Goal: Information Seeking & Learning: Learn about a topic

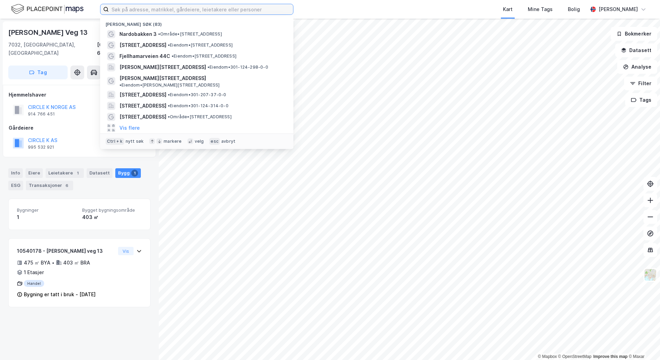
click at [138, 10] on input at bounding box center [201, 9] width 184 height 10
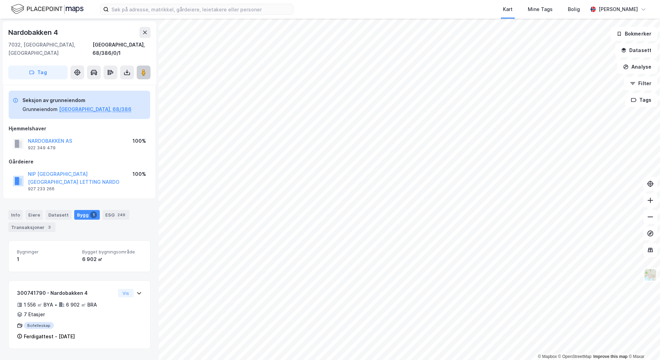
click at [145, 69] on image at bounding box center [144, 72] width 4 height 7
